Goal: Use online tool/utility: Utilize a website feature to perform a specific function

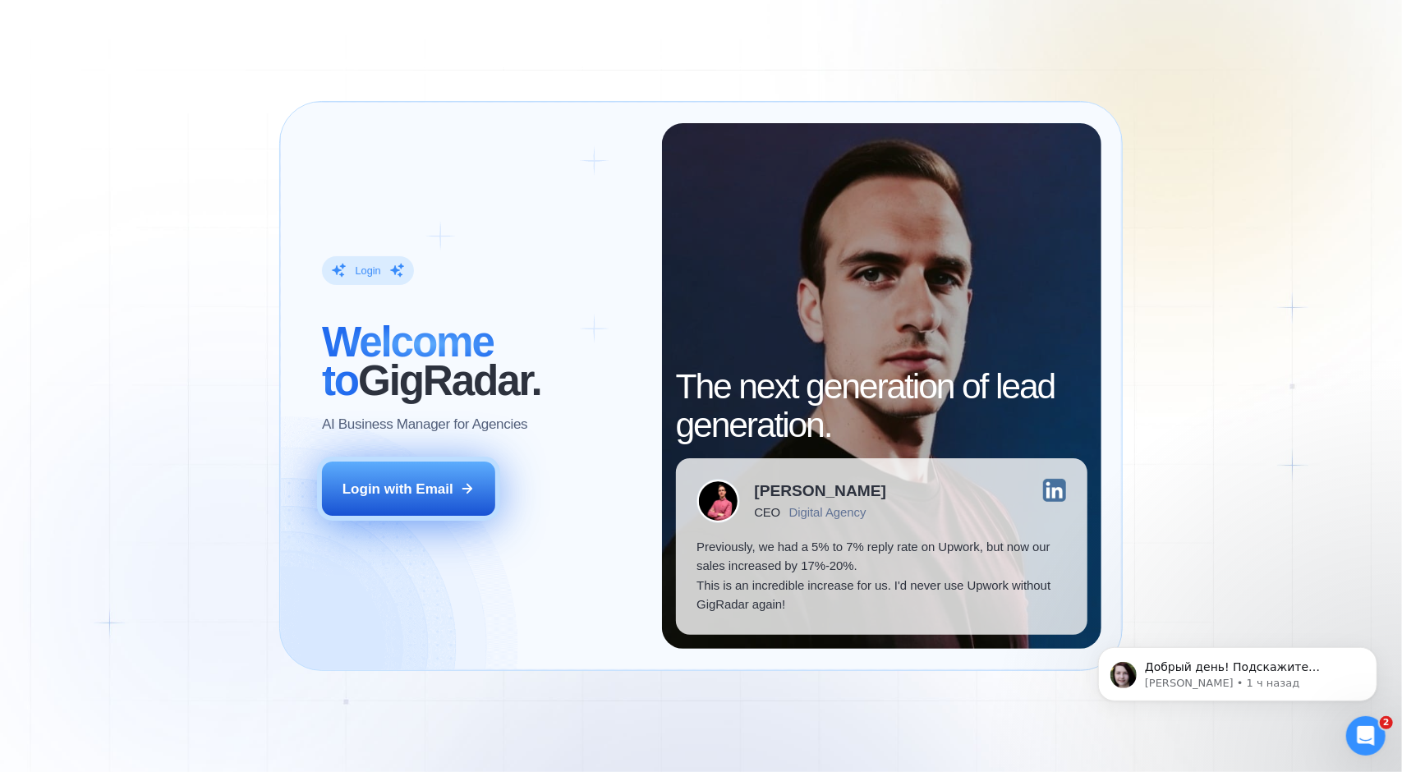
drag, startPoint x: 434, startPoint y: 498, endPoint x: 445, endPoint y: 500, distance: 11.0
click at [435, 498] on div "Login with Email" at bounding box center [397, 488] width 111 height 19
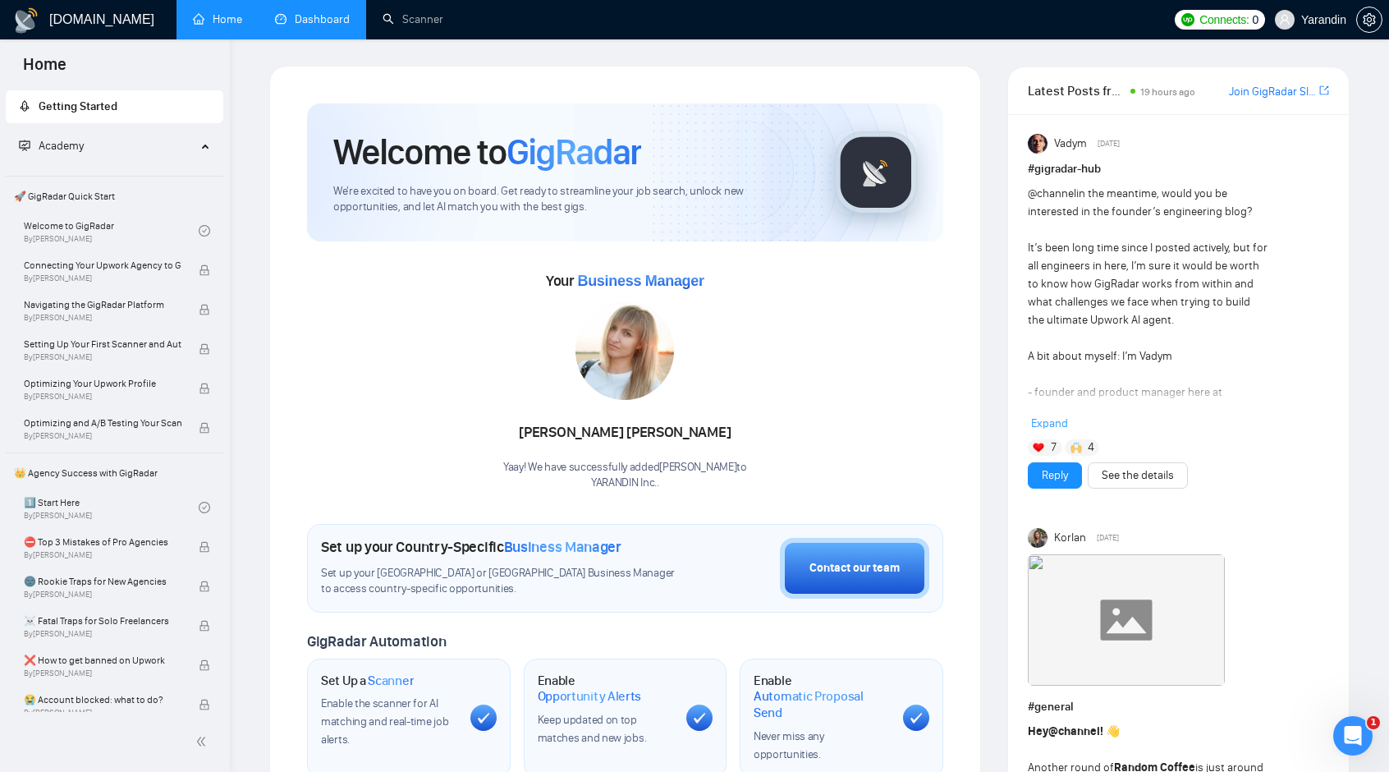
click at [316, 24] on link "Dashboard" at bounding box center [312, 19] width 75 height 14
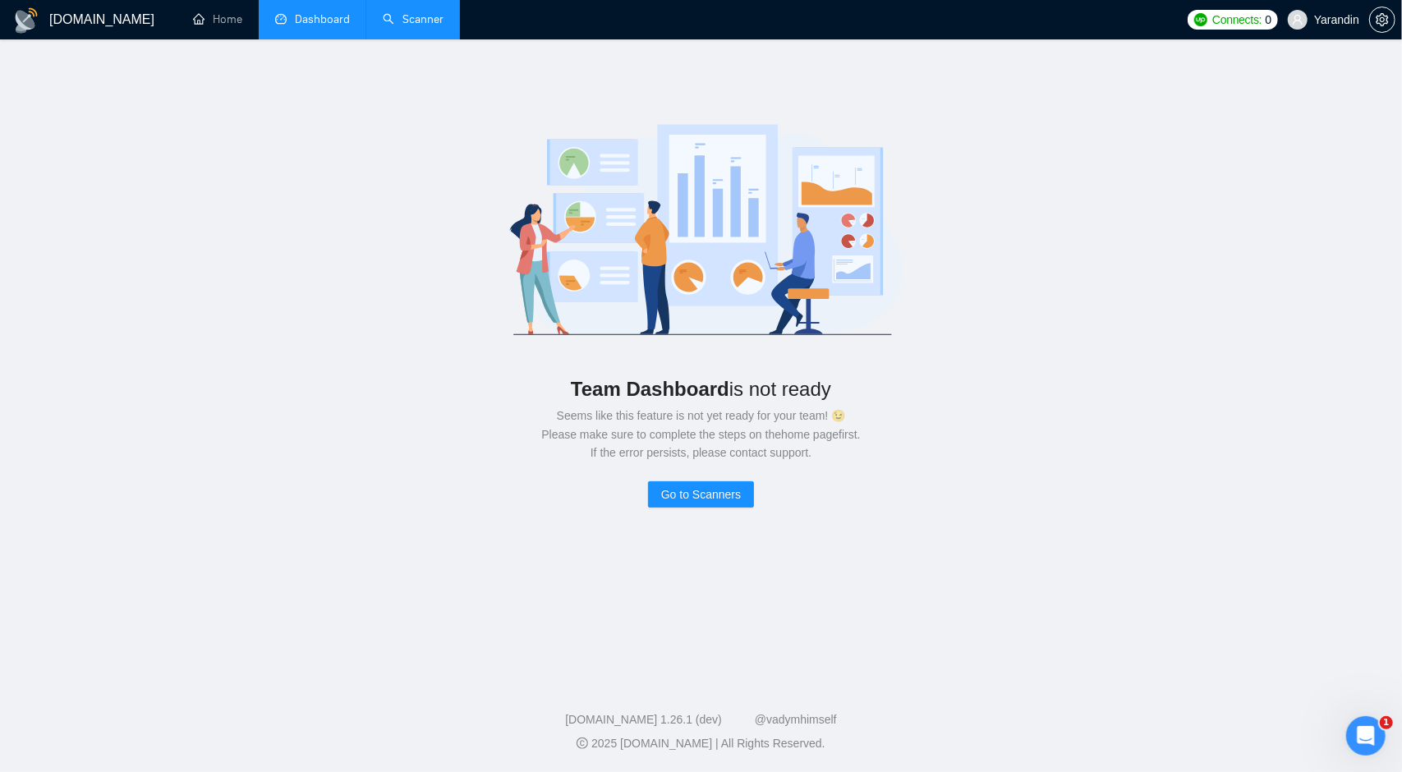
click at [415, 22] on link "Scanner" at bounding box center [413, 19] width 61 height 14
